Goal: Task Accomplishment & Management: Understand process/instructions

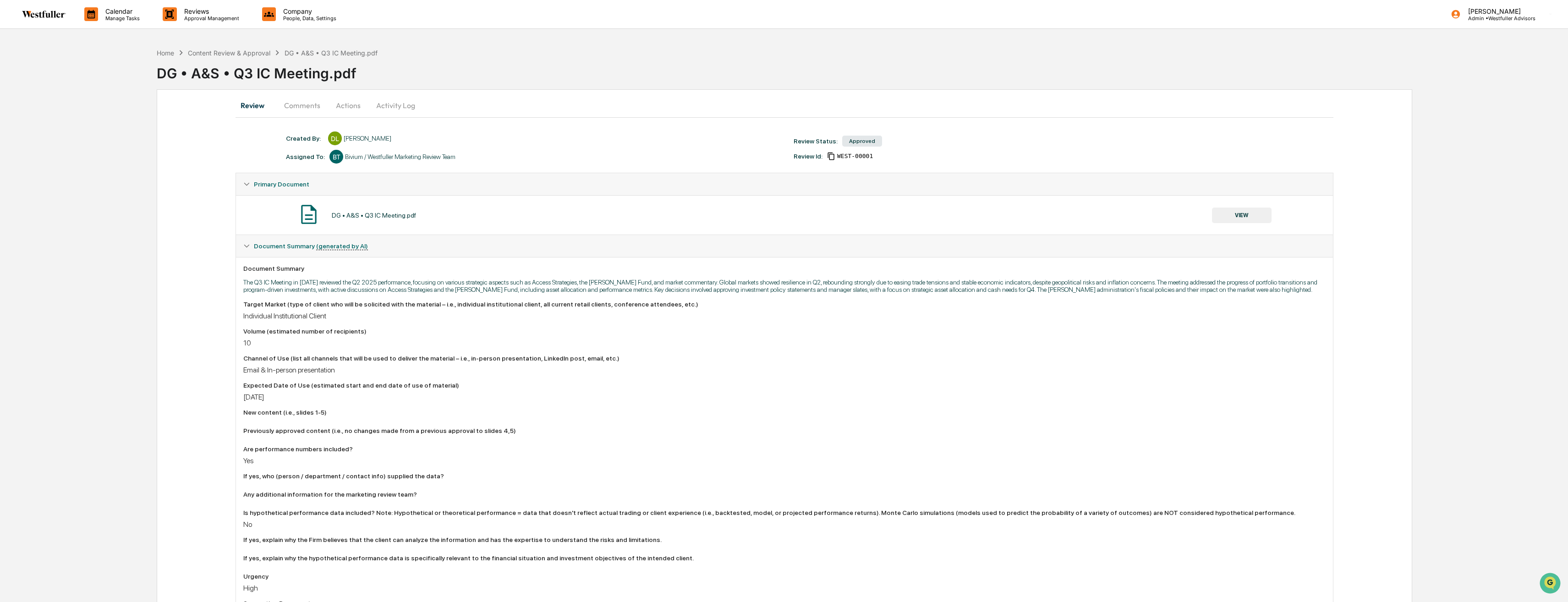
click at [252, 110] on button "Review" at bounding box center [256, 105] width 41 height 22
click at [169, 59] on div "DG • A&S • Q3 IC Meeting.pdf" at bounding box center [862, 70] width 1411 height 24
click at [168, 54] on div "Home" at bounding box center [165, 53] width 17 height 8
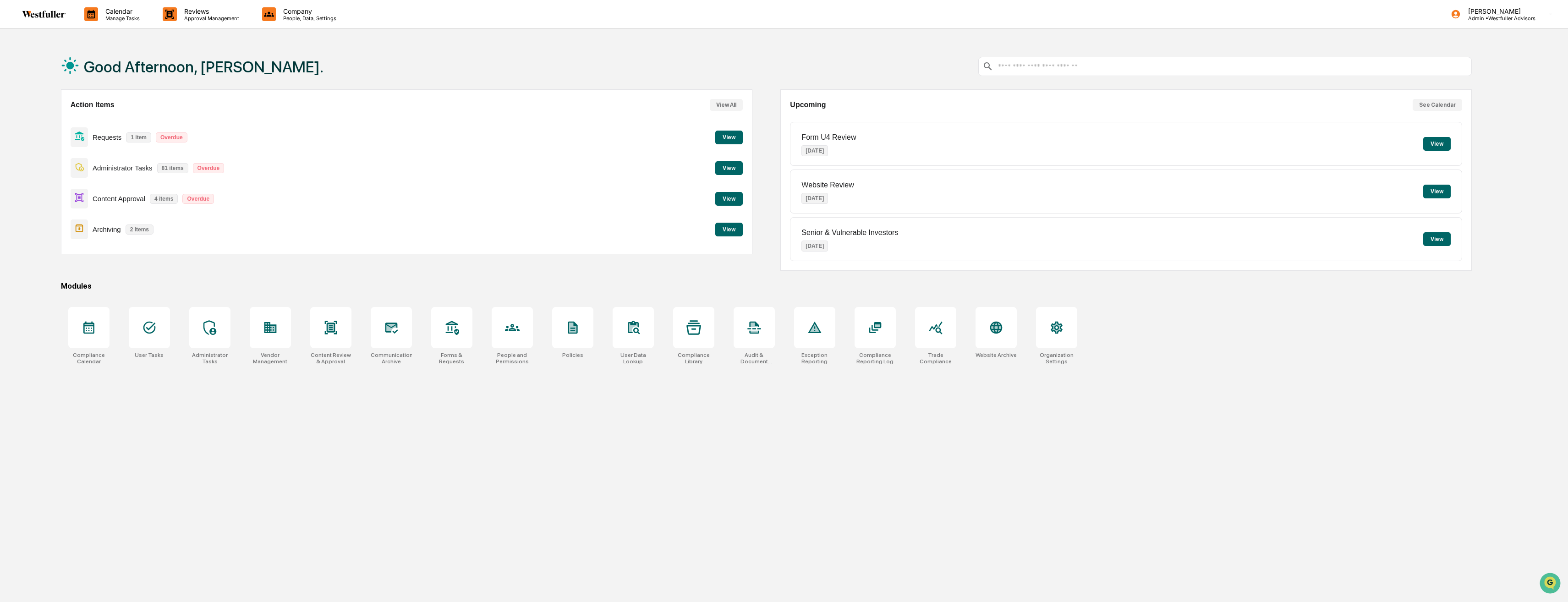
click at [725, 203] on button "View" at bounding box center [729, 198] width 28 height 14
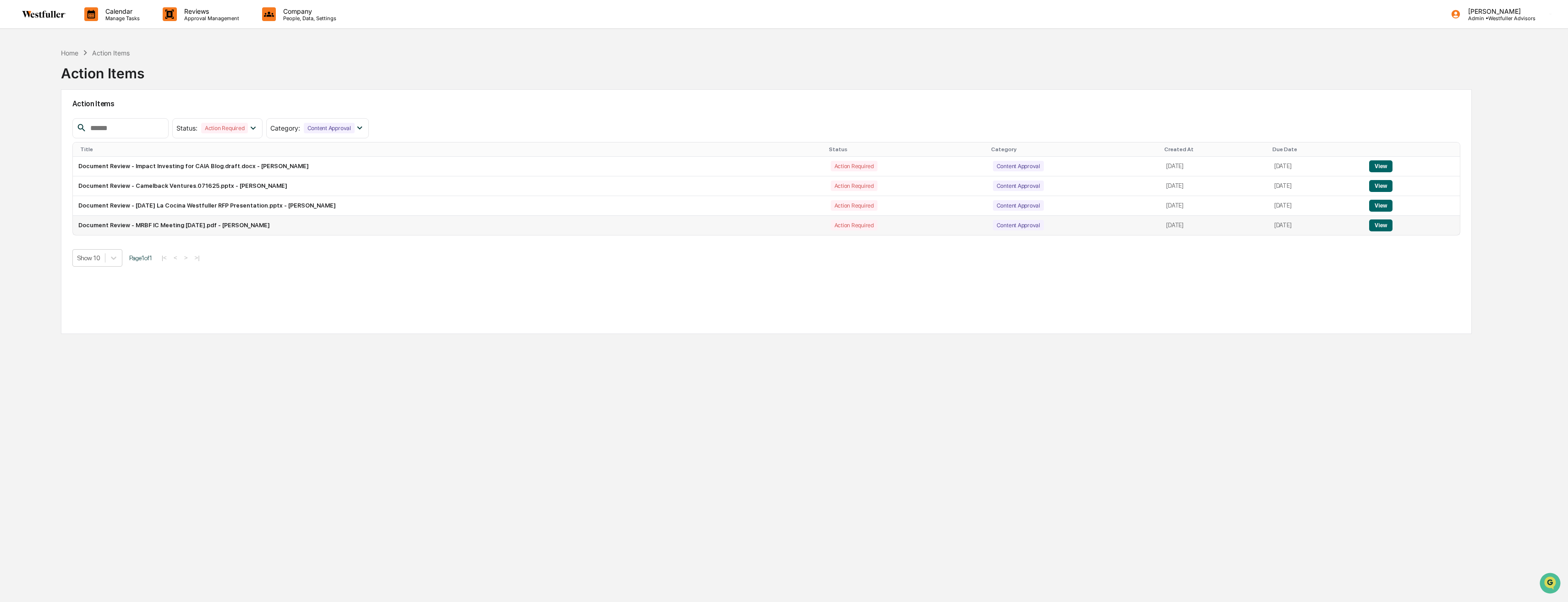
click at [1386, 232] on td "View" at bounding box center [1411, 225] width 96 height 19
click at [1386, 227] on button "View" at bounding box center [1381, 225] width 23 height 12
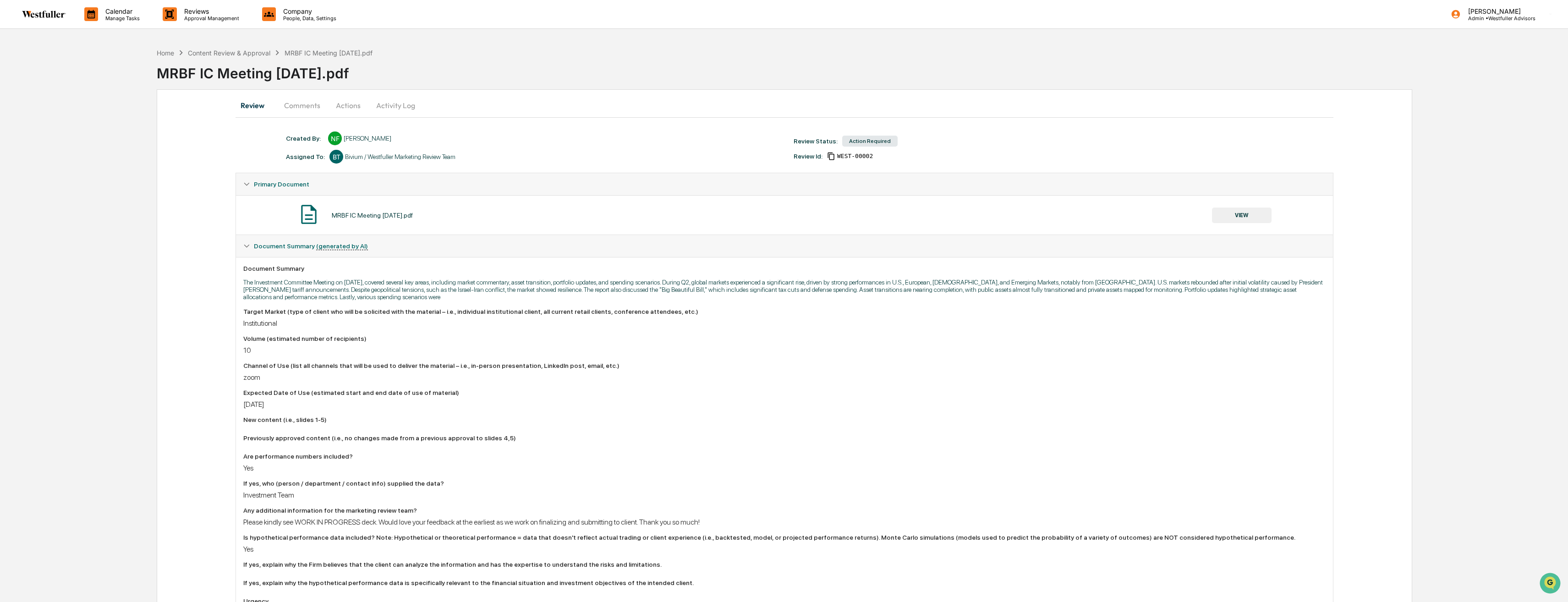
click at [317, 104] on button "Comments" at bounding box center [302, 105] width 51 height 22
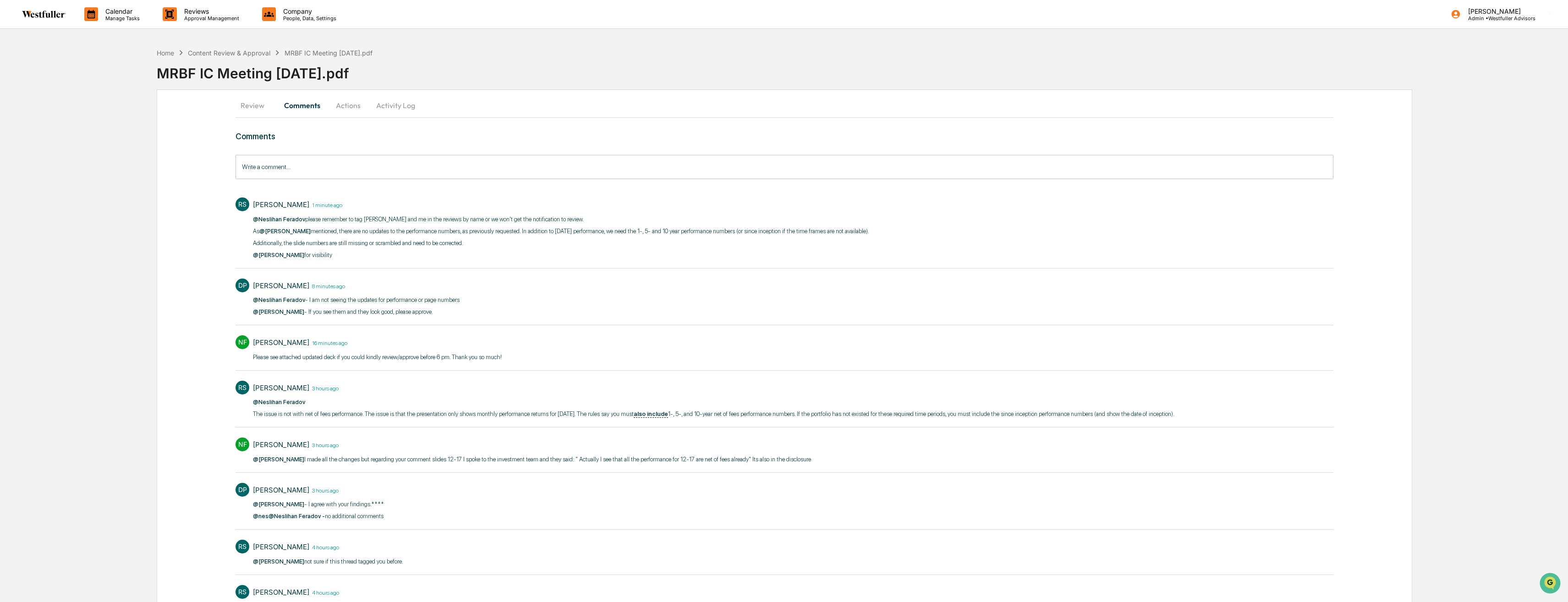
click at [312, 170] on input "Write a comment..." at bounding box center [784, 166] width 1097 height 24
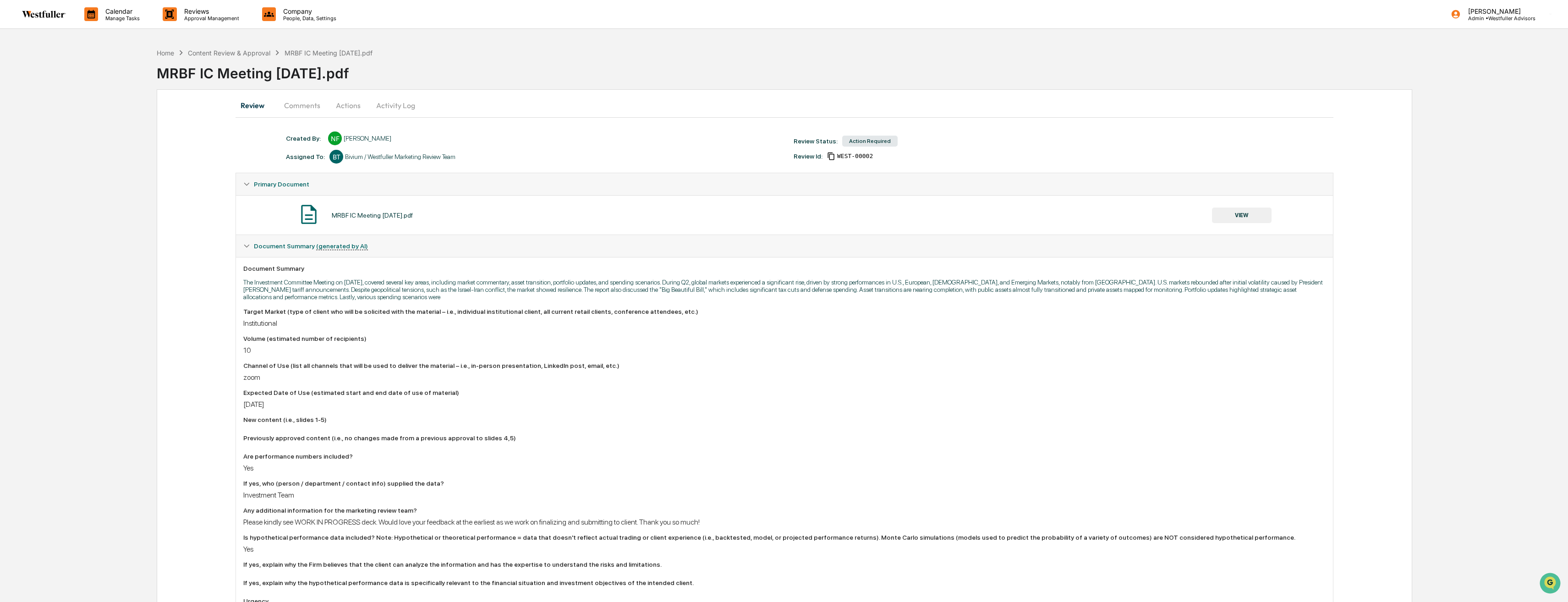
click at [1254, 217] on button "VIEW" at bounding box center [1241, 215] width 60 height 15
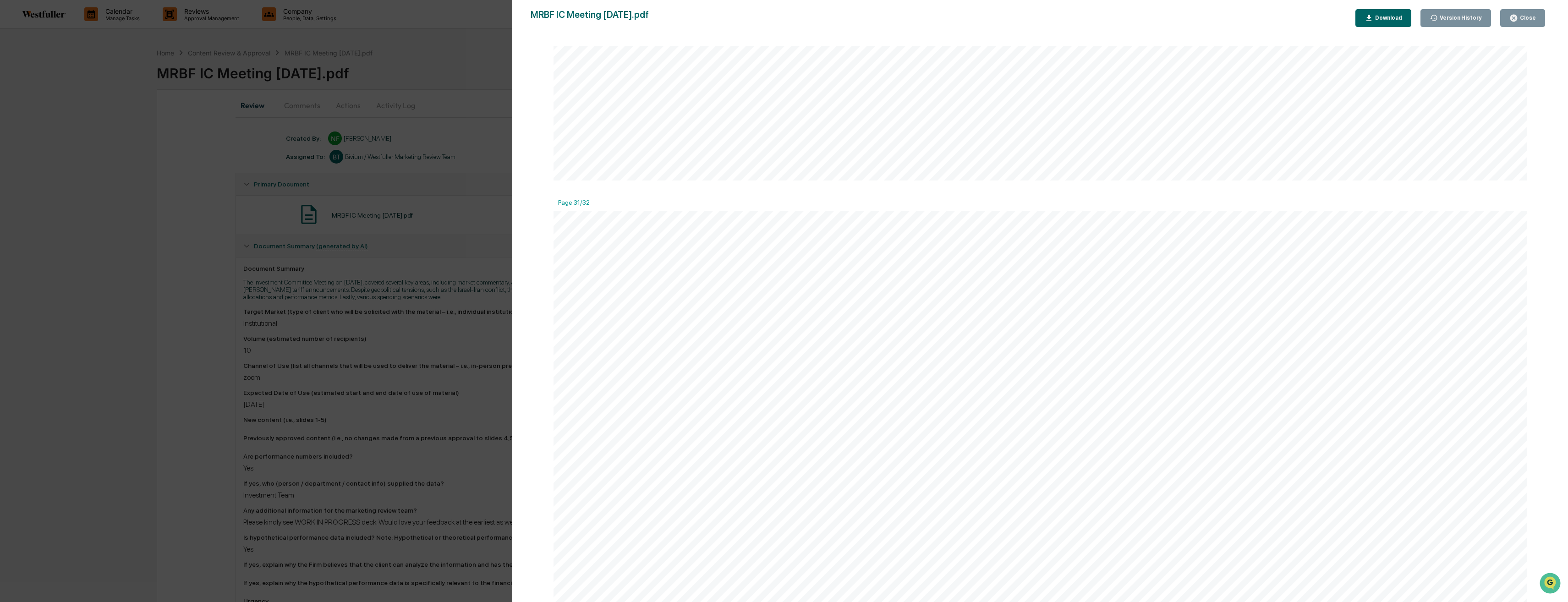
scroll to position [16757, 0]
click at [1523, 10] on button "Close" at bounding box center [1522, 18] width 45 height 18
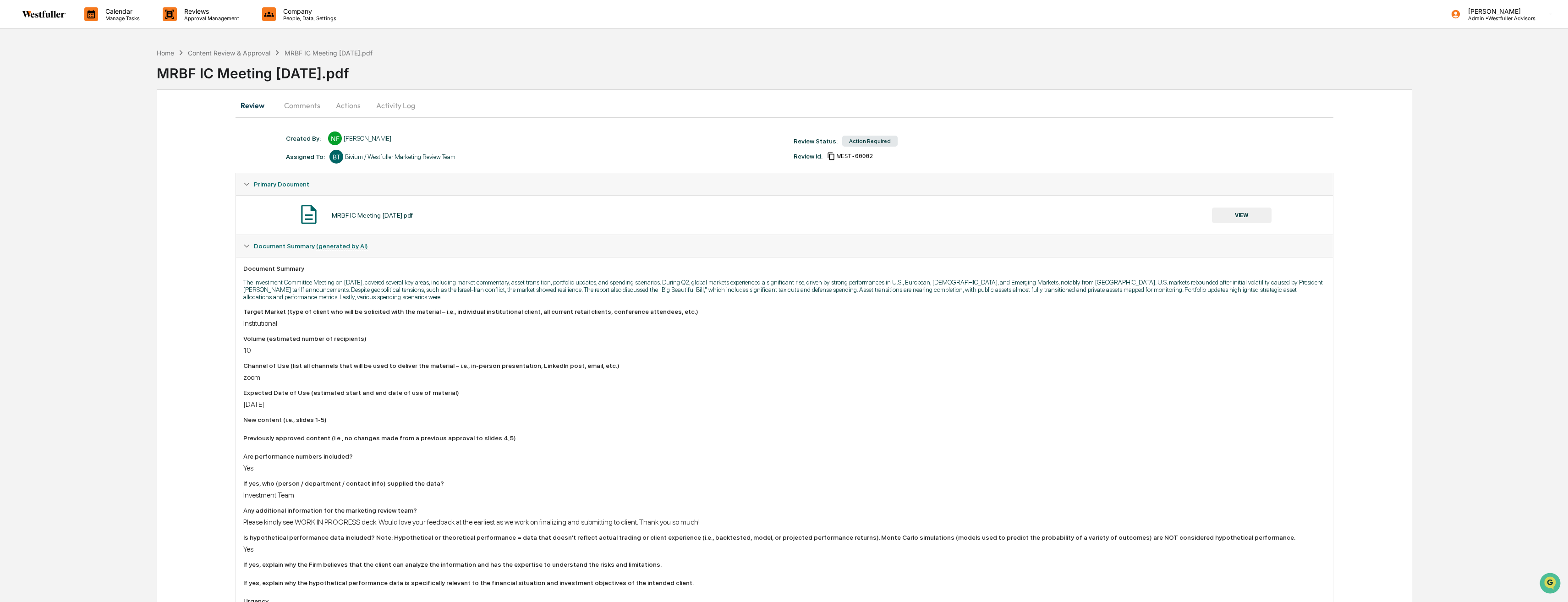
click at [308, 106] on button "Comments" at bounding box center [302, 105] width 51 height 22
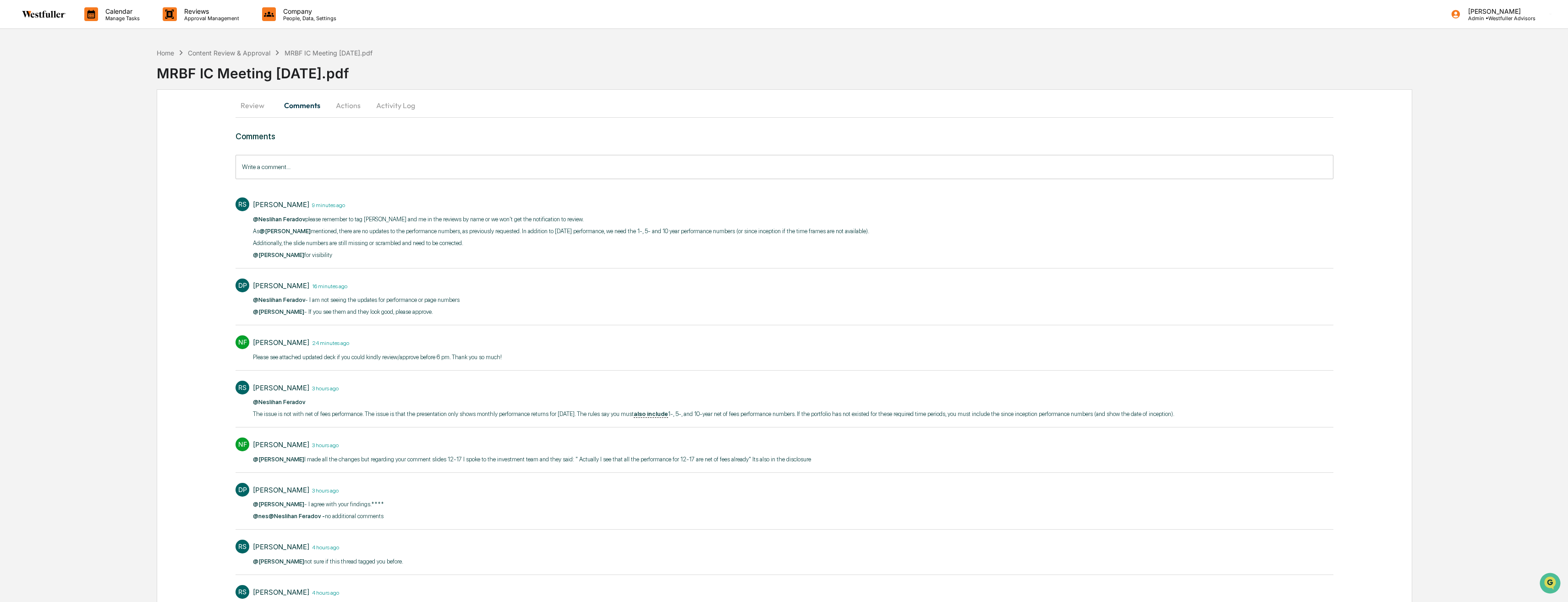
click at [261, 110] on button "Review" at bounding box center [256, 105] width 41 height 22
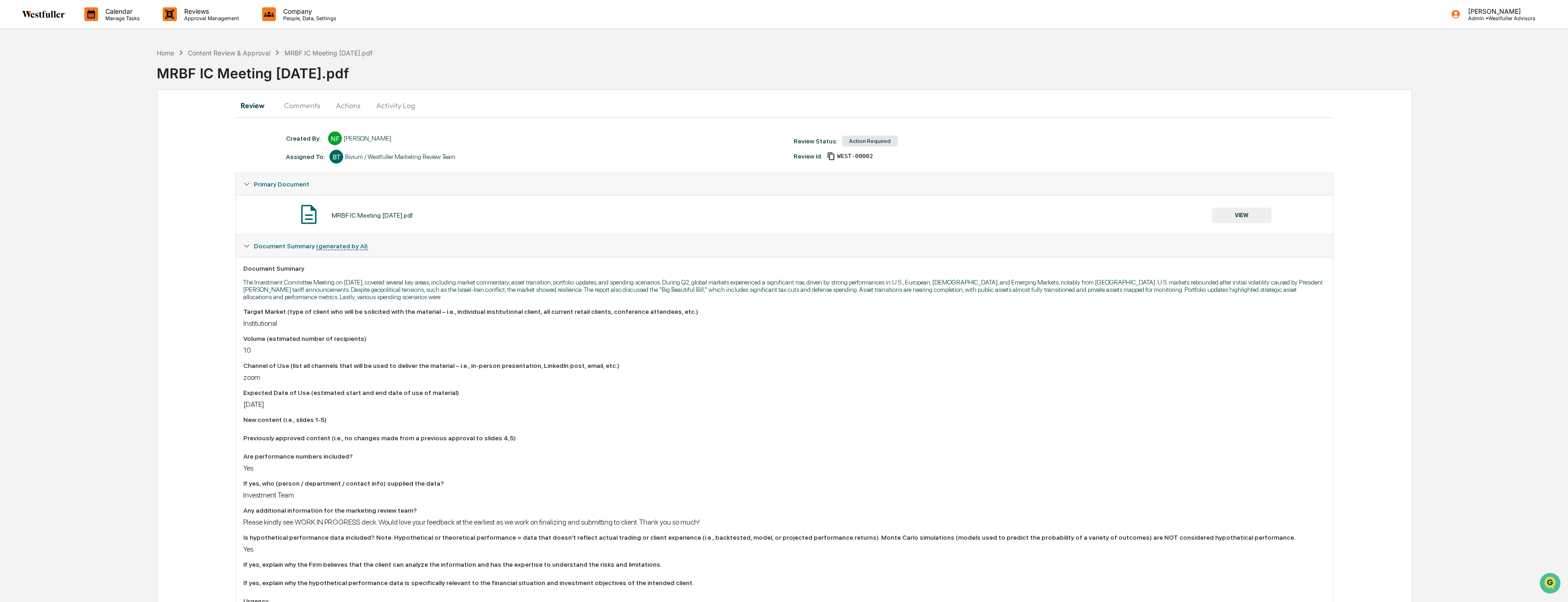
click at [285, 104] on button "Comments" at bounding box center [302, 105] width 51 height 22
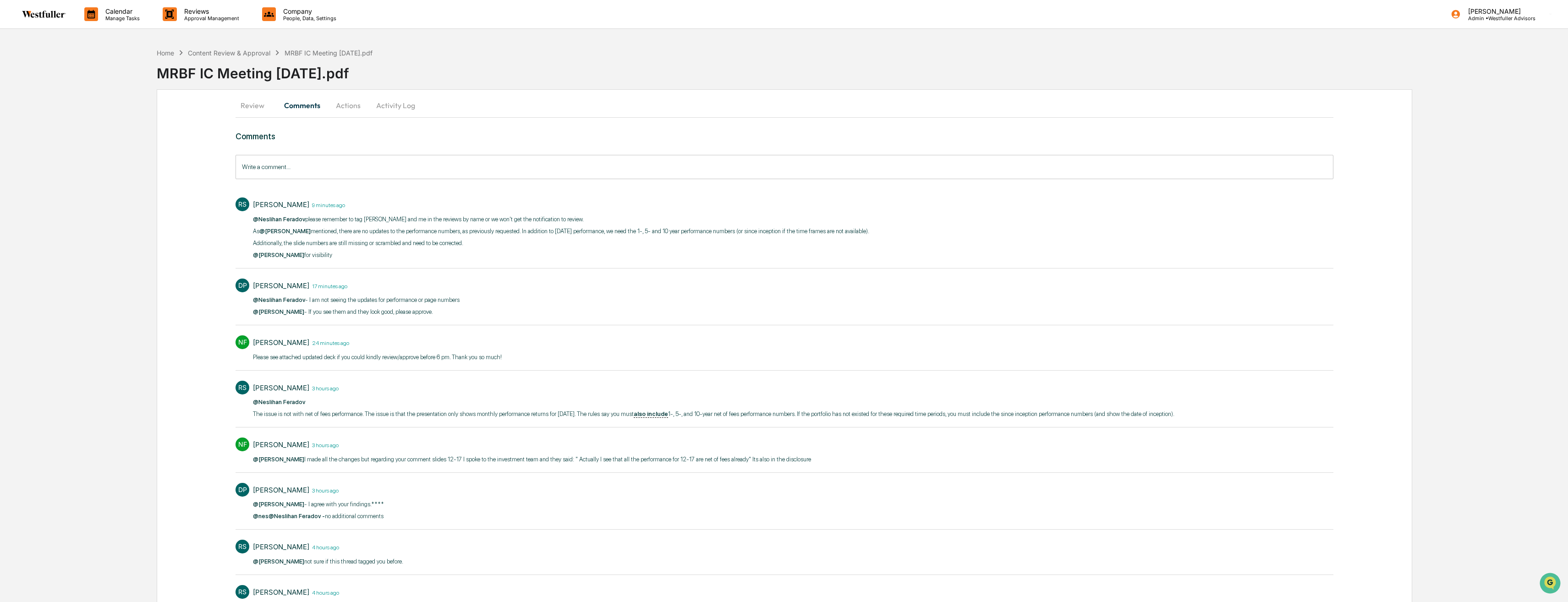
click at [261, 102] on button "Review" at bounding box center [256, 105] width 41 height 22
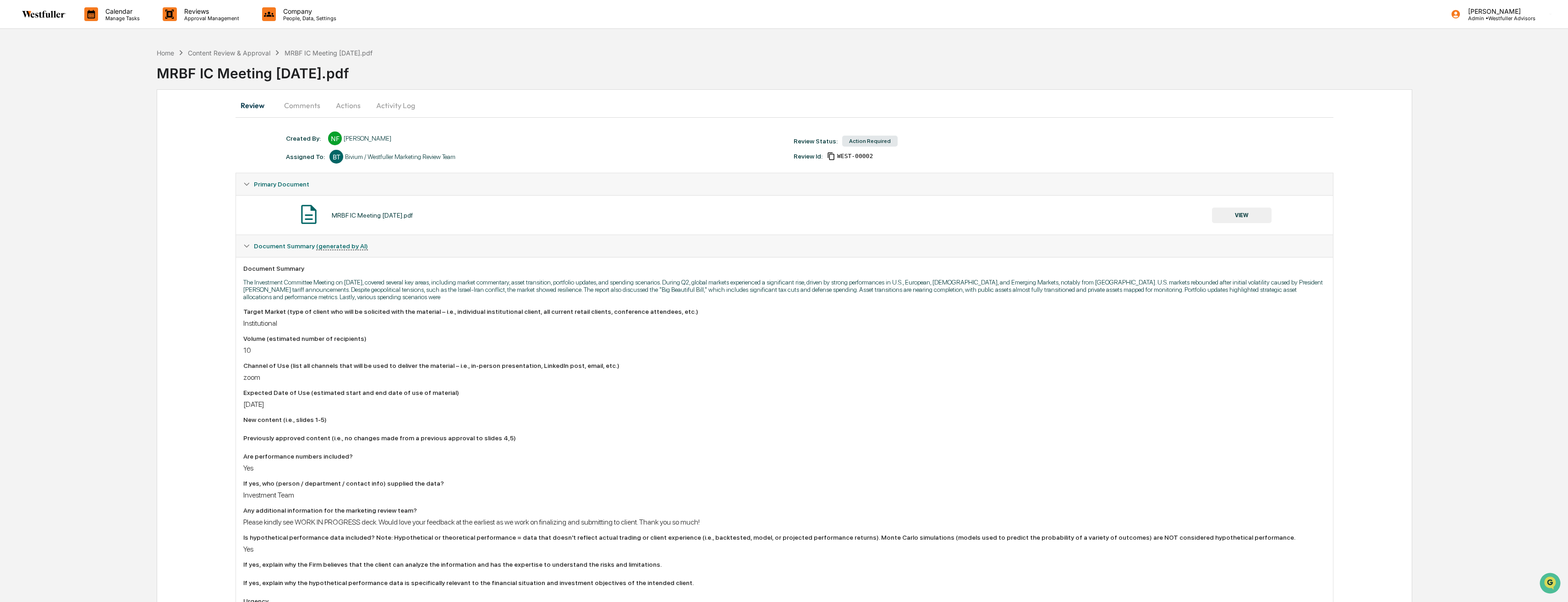
click at [301, 104] on button "Comments" at bounding box center [302, 105] width 51 height 22
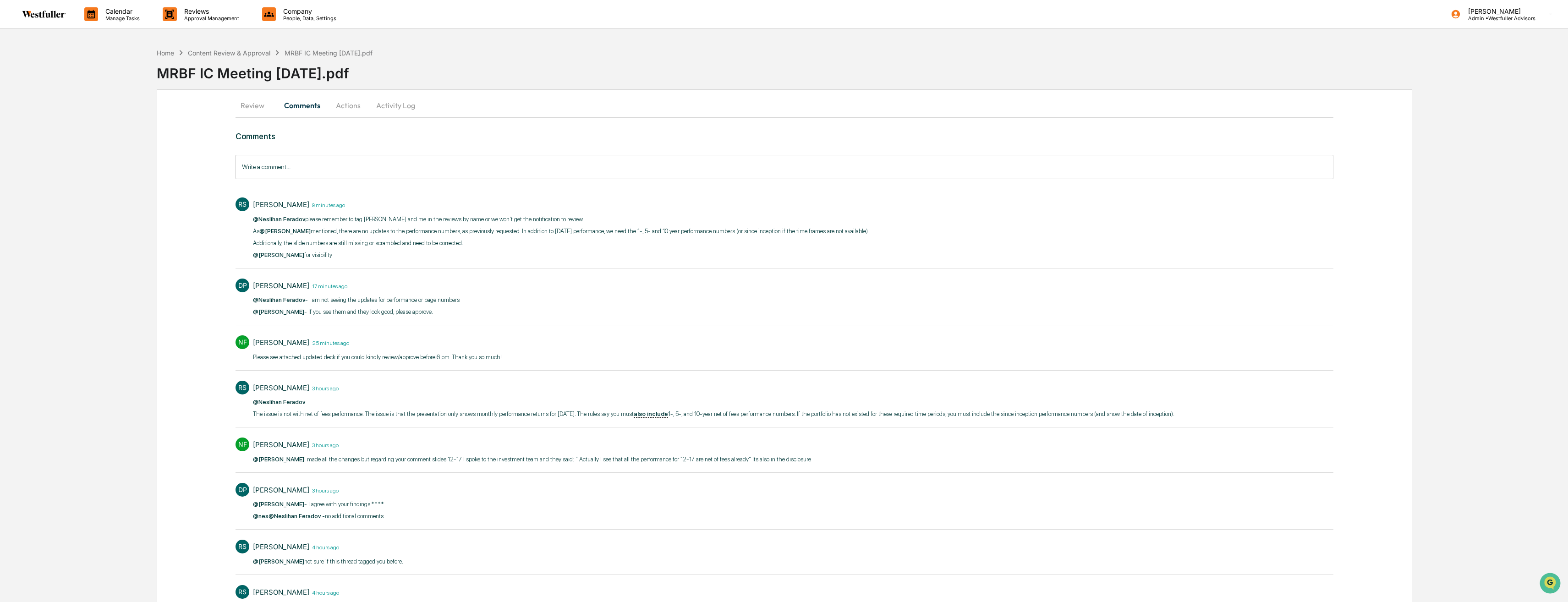
click at [247, 106] on button "Review" at bounding box center [256, 105] width 41 height 22
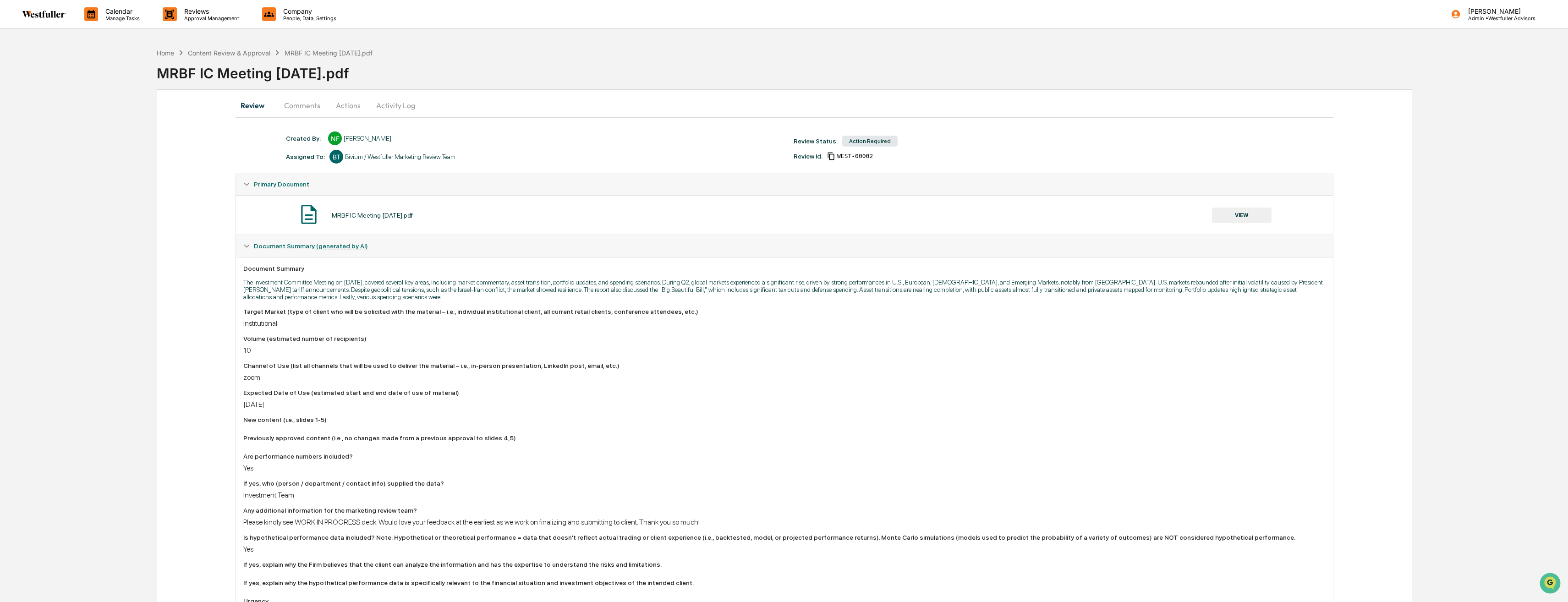
click at [1241, 217] on button "VIEW" at bounding box center [1241, 215] width 60 height 15
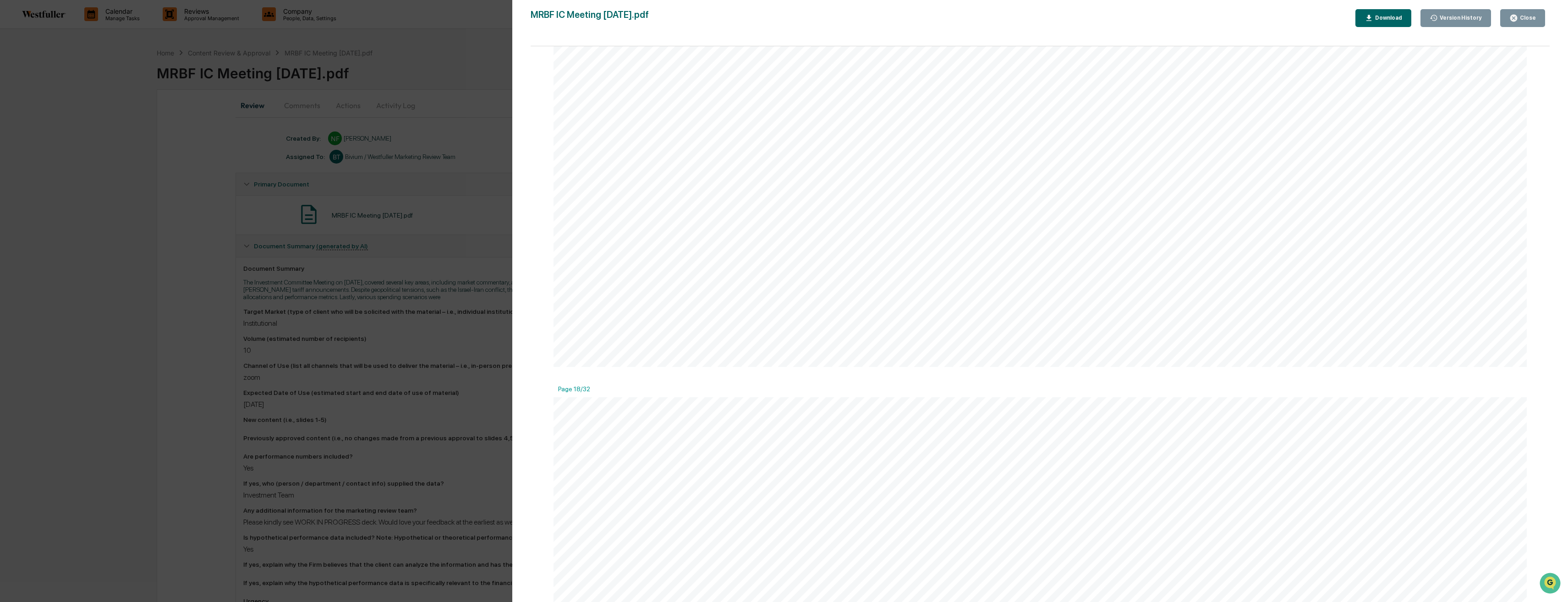
scroll to position [9801, 0]
click at [1442, 76] on div "We projected the portfolio value in [DATE] for each spend rate and return scena…" at bounding box center [1040, 350] width 973 height 547
click at [1454, 24] on button "Version History" at bounding box center [1455, 18] width 71 height 18
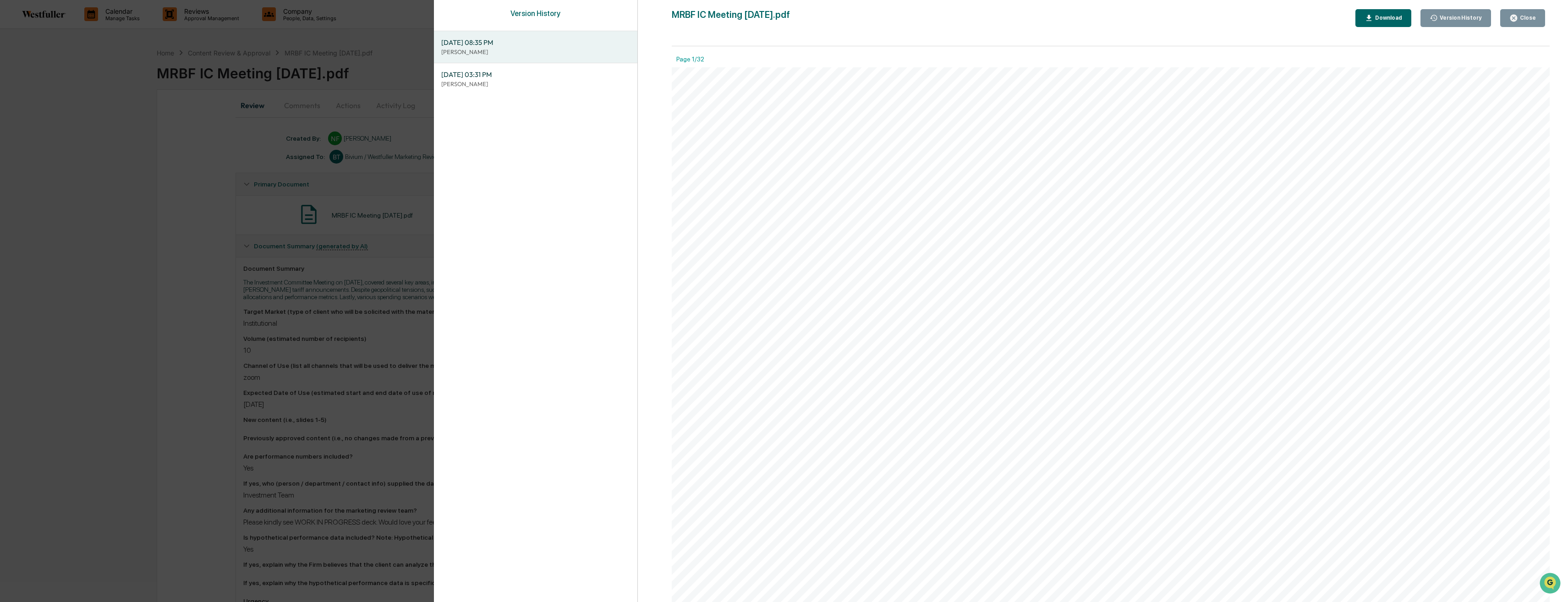
click at [535, 79] on span "[DATE] 03:31 PM" at bounding box center [536, 75] width 189 height 10
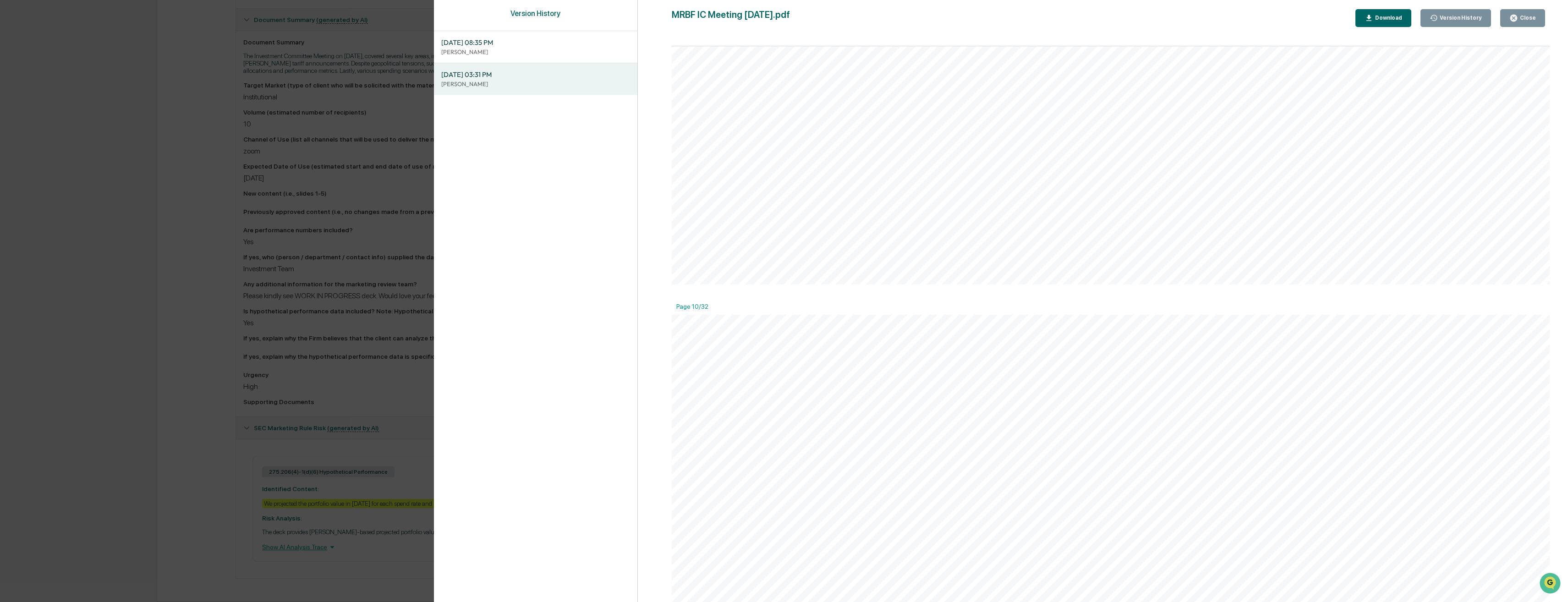
scroll to position [5313, 0]
click at [205, 395] on div "Version History [DATE] 08:35 PM Neslihan Feradov [DATE] 03:31 PM Neslihan Ferad…" at bounding box center [784, 301] width 1568 height 602
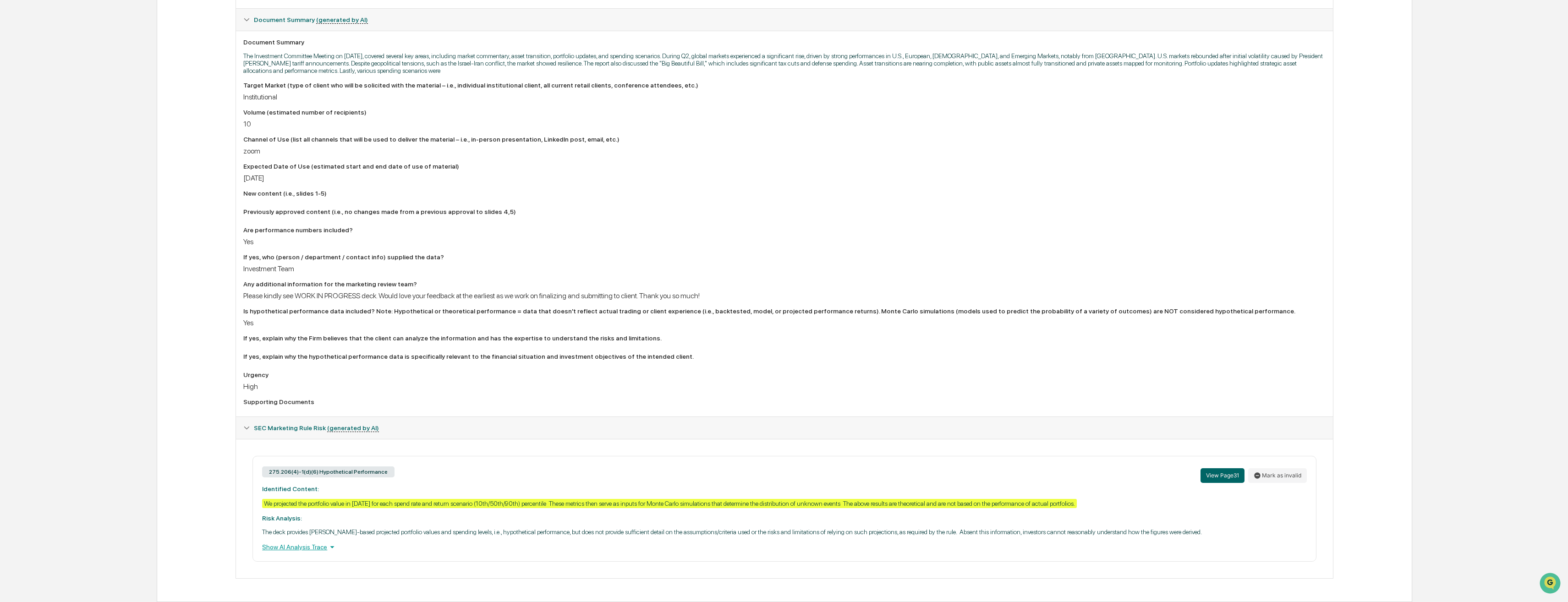
scroll to position [0, 0]
